Goal: Find specific fact: Find specific fact

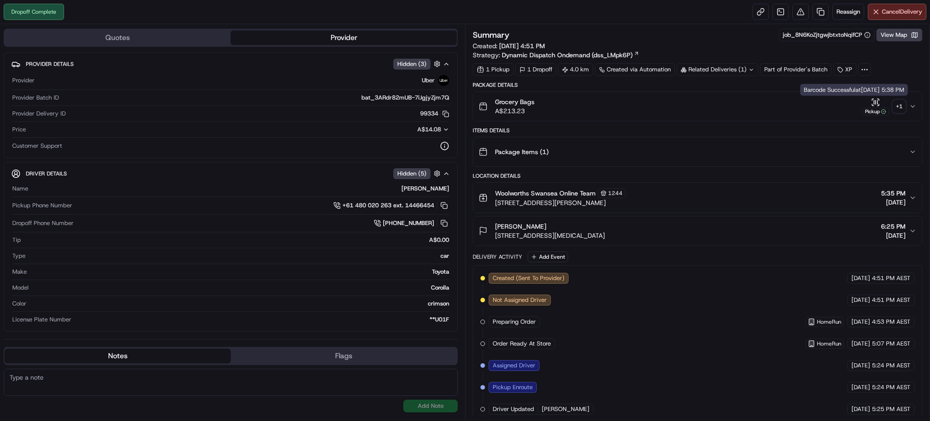
click at [899, 107] on div "+ 1" at bounding box center [899, 106] width 13 height 13
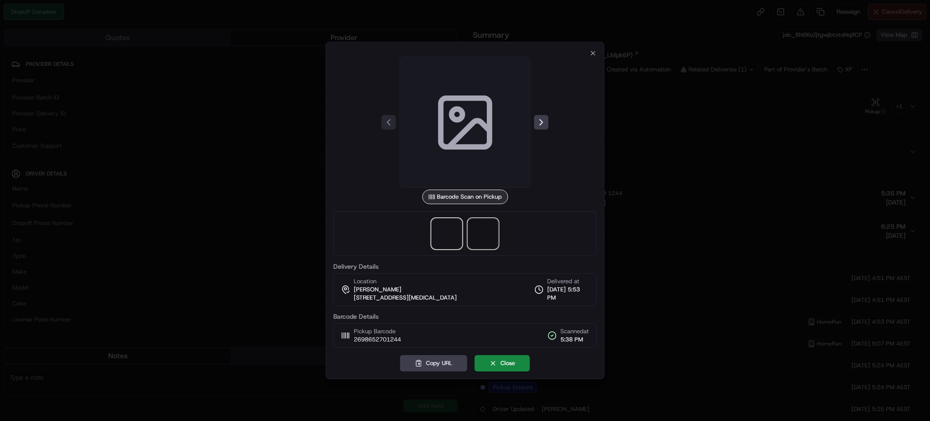
click at [491, 229] on span at bounding box center [483, 233] width 29 height 29
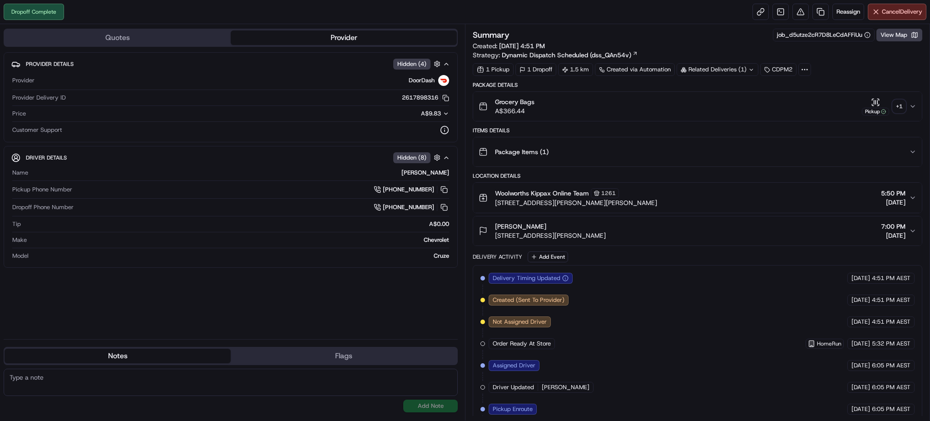
click at [898, 107] on div "+ 1" at bounding box center [899, 106] width 13 height 13
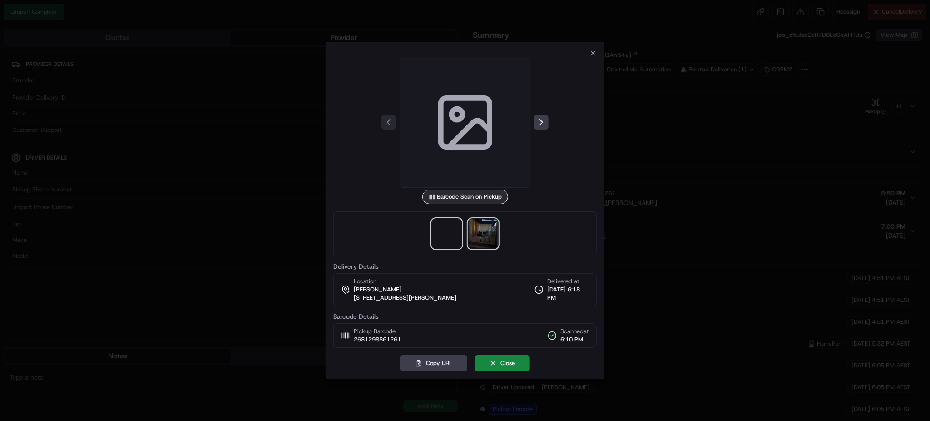
click at [487, 231] on img at bounding box center [483, 233] width 29 height 29
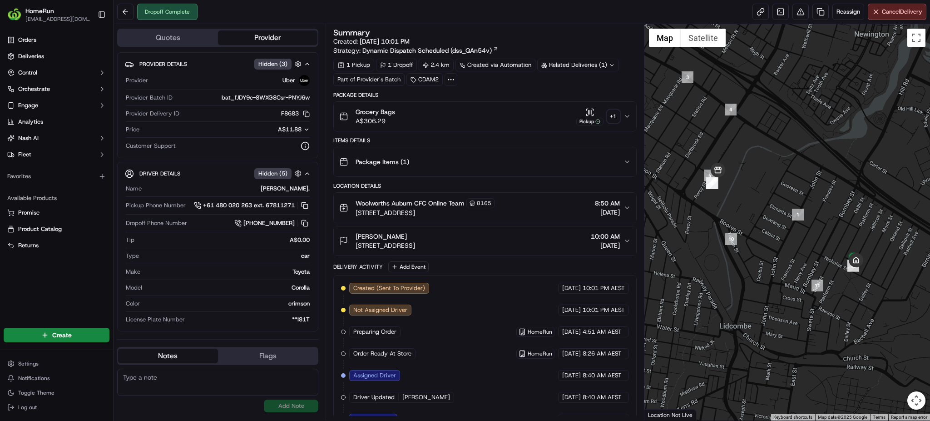
click at [615, 120] on div "+ 1" at bounding box center [613, 116] width 13 height 13
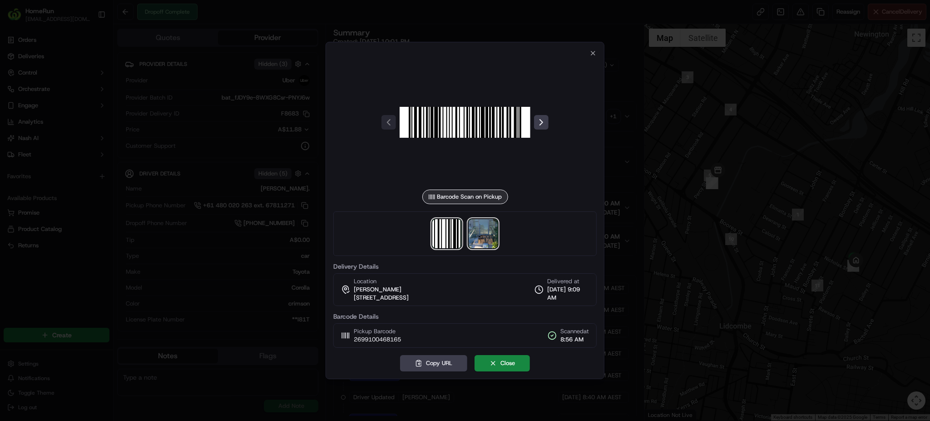
click at [485, 233] on img at bounding box center [483, 233] width 29 height 29
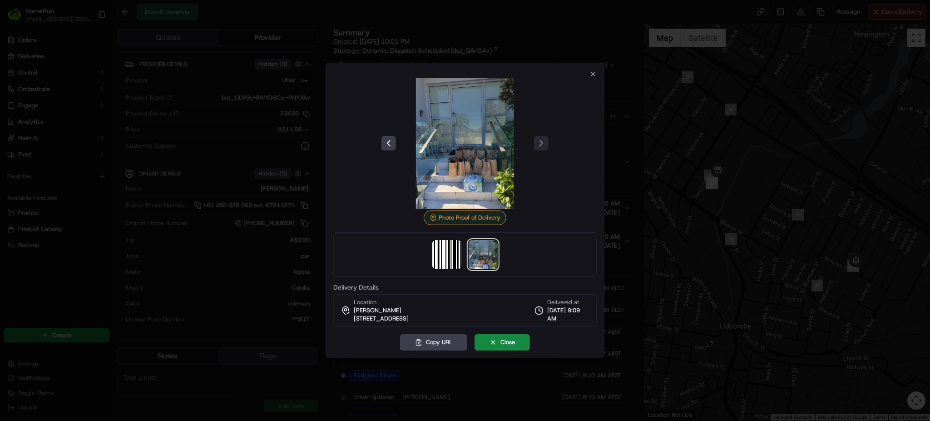
click at [596, 79] on div at bounding box center [464, 143] width 263 height 131
click at [594, 76] on icon "button" at bounding box center [592, 73] width 7 height 7
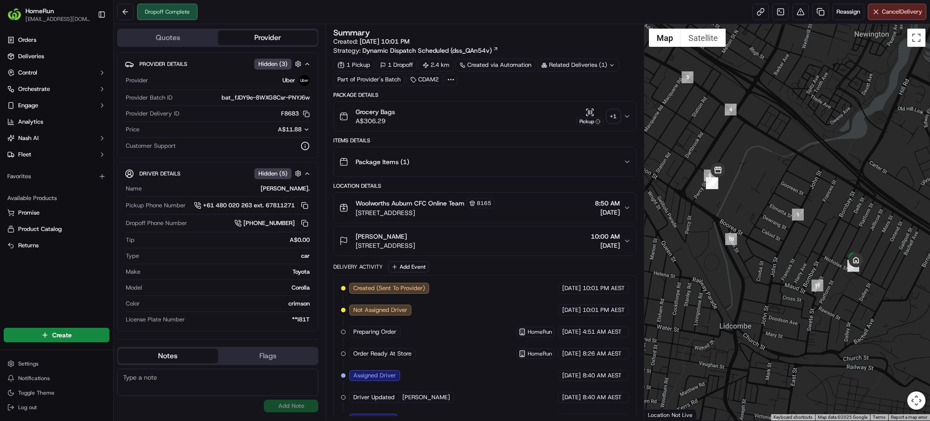
click at [513, 113] on div "Grocery Bags A$306.29 Pickup + 1" at bounding box center [481, 116] width 284 height 18
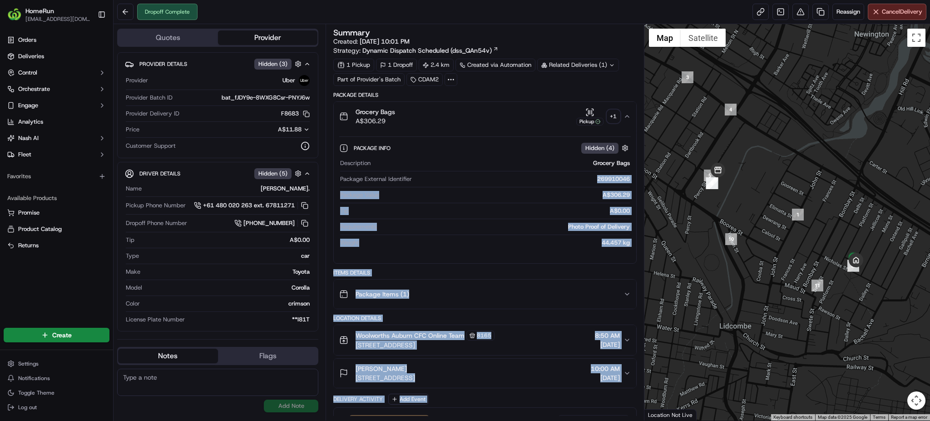
drag, startPoint x: 584, startPoint y: 181, endPoint x: 643, endPoint y: 178, distance: 58.6
click at [643, 178] on div "Summary Created: 17/09/2025 10:01 PM Strategy: Dynamic Dispatch Scheduled (dss_…" at bounding box center [485, 222] width 318 height 396
click at [564, 185] on div "Package External Identifier 269910046" at bounding box center [484, 181] width 289 height 12
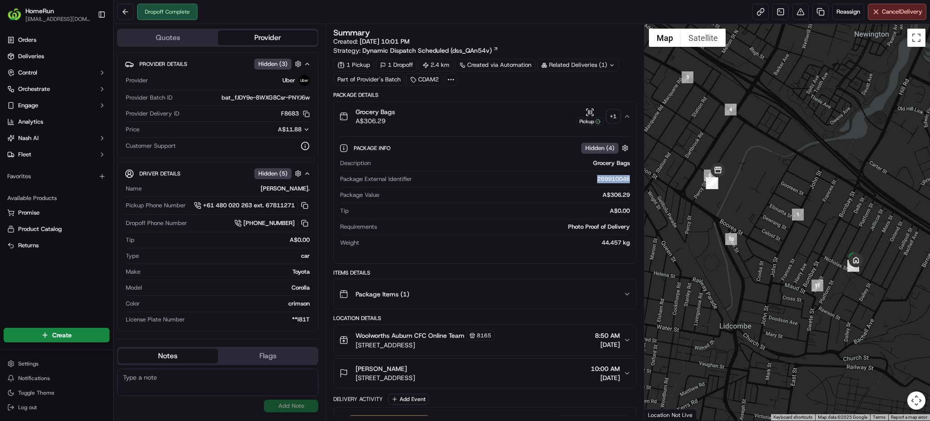
drag, startPoint x: 579, startPoint y: 177, endPoint x: 632, endPoint y: 177, distance: 52.7
click at [632, 177] on div "Package Info Hidden ( 4 ) Description Grocery Bags Package External Identifier …" at bounding box center [485, 193] width 302 height 125
copy div "269910046"
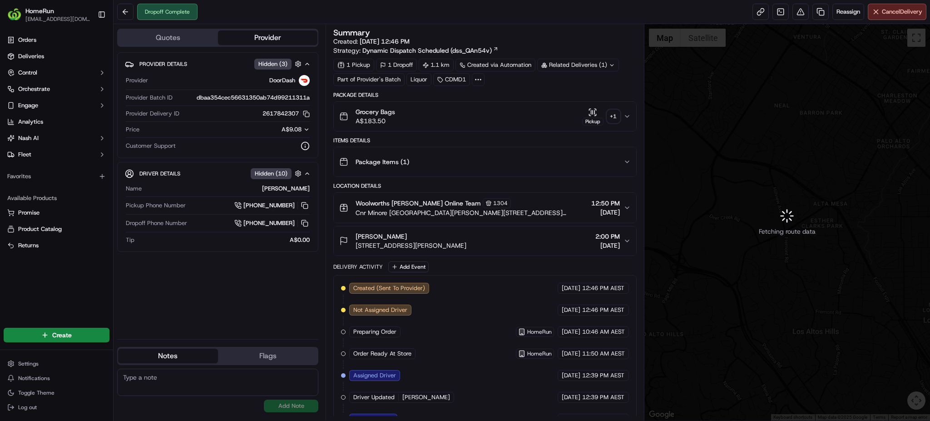
click at [614, 121] on div "+ 1" at bounding box center [613, 116] width 13 height 13
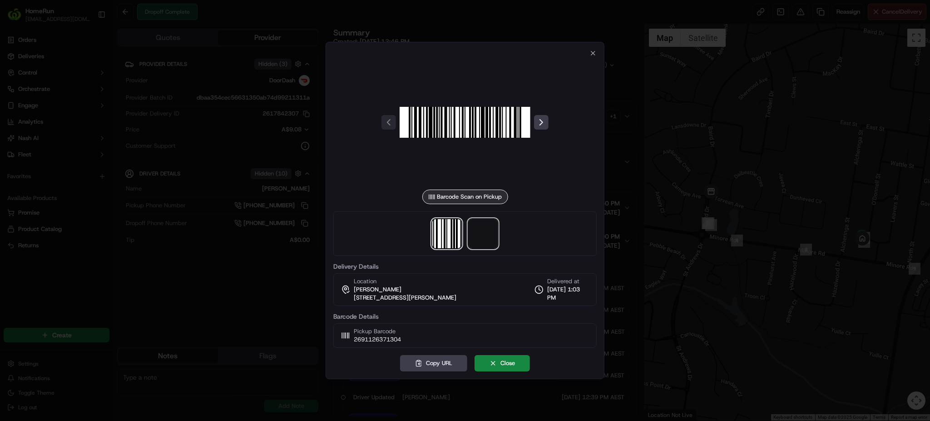
click at [487, 228] on span at bounding box center [483, 233] width 29 height 29
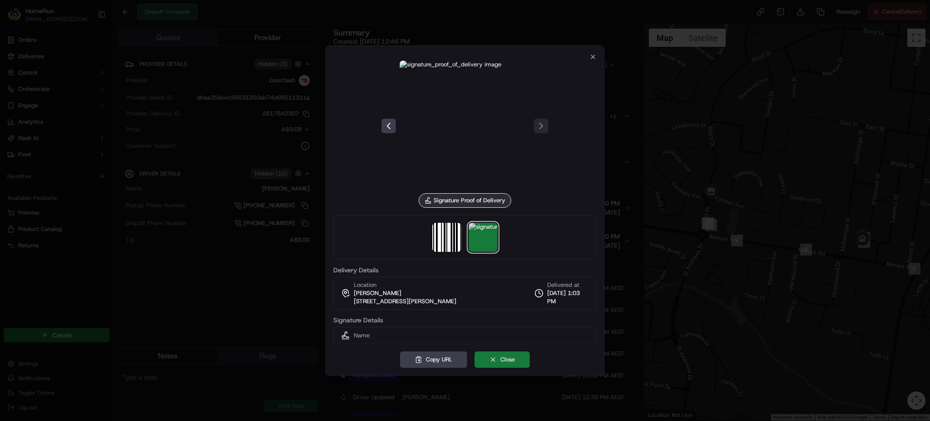
click at [503, 356] on button "Close" at bounding box center [502, 359] width 55 height 16
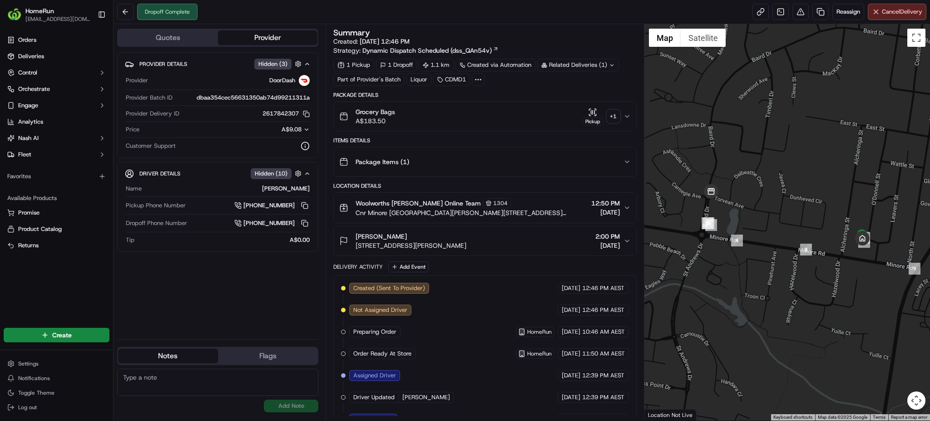
click at [633, 118] on button "Grocery Bags A$183.50 Pickup + 1" at bounding box center [485, 116] width 302 height 29
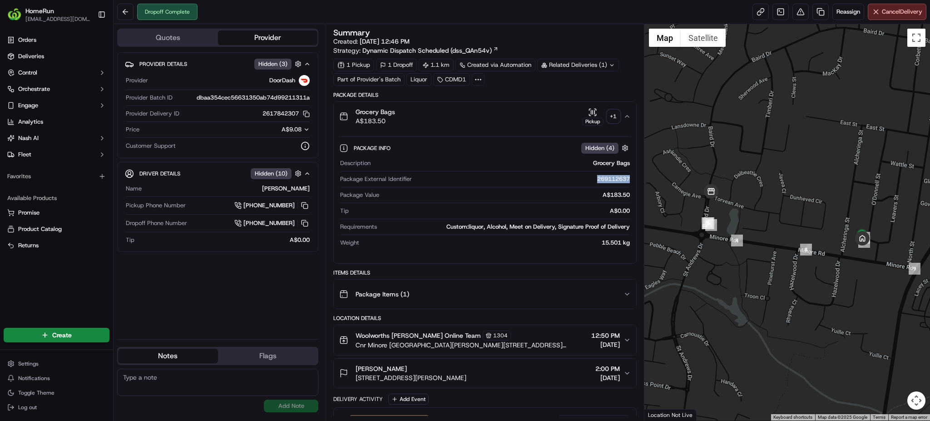
drag, startPoint x: 593, startPoint y: 178, endPoint x: 631, endPoint y: 178, distance: 38.6
click at [631, 178] on div "Package Info Hidden ( 4 ) Description Grocery Bags Package External Identifier …" at bounding box center [485, 193] width 302 height 125
copy div "269112637"
